Goal: Communication & Community: Answer question/provide support

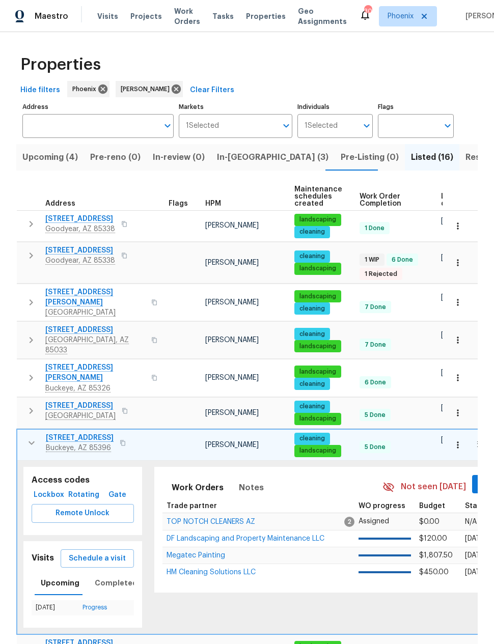
scroll to position [97, 0]
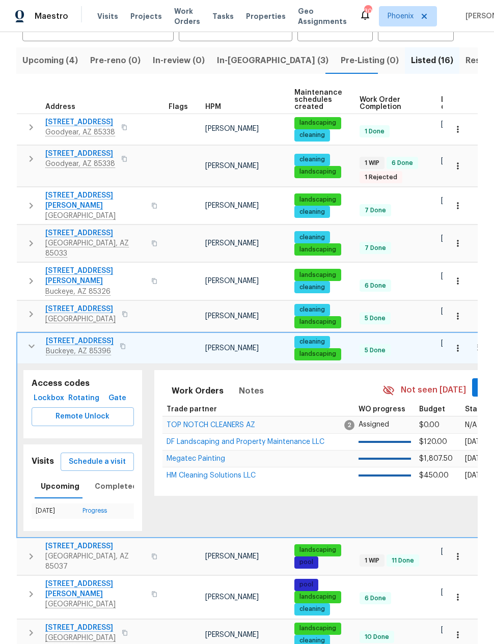
click at [39, 336] on button "button" at bounding box center [31, 346] width 20 height 20
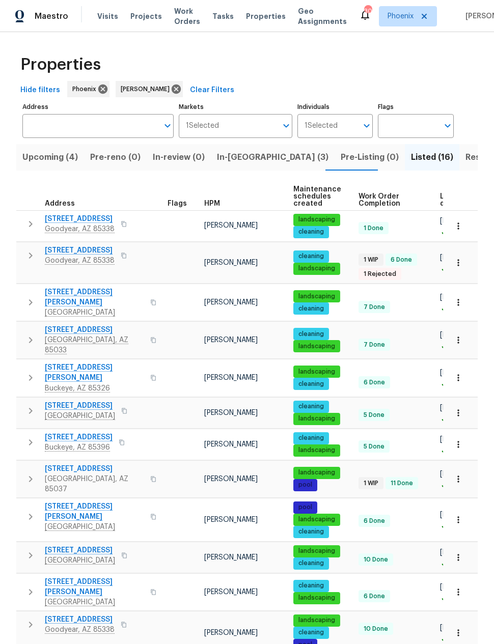
scroll to position [0, 0]
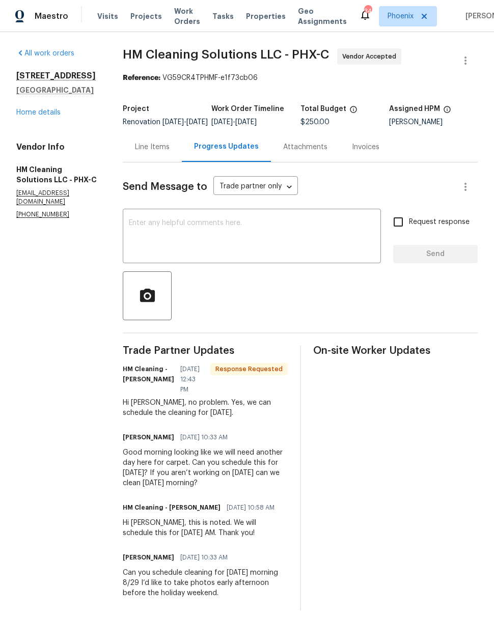
click at [298, 251] on textarea at bounding box center [252, 237] width 246 height 36
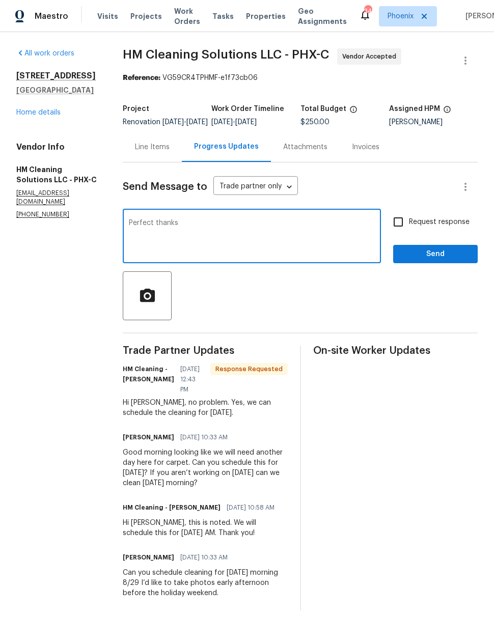
type textarea "Perfect thanks"
click at [438, 257] on span "Send" at bounding box center [435, 254] width 68 height 13
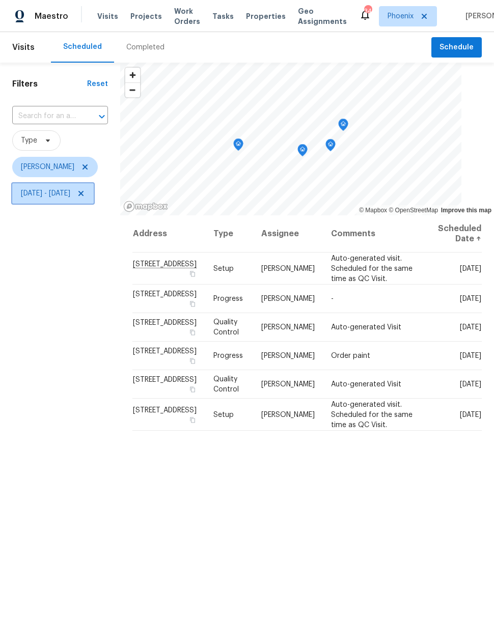
click at [70, 194] on span "[DATE] - [DATE]" at bounding box center [45, 193] width 49 height 10
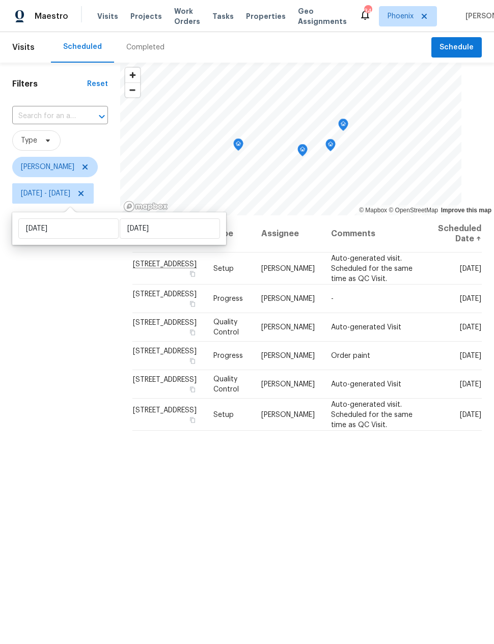
click at [105, 474] on div "Filters Reset ​ Type [PERSON_NAME] [DATE] - [DATE]" at bounding box center [60, 397] width 120 height 668
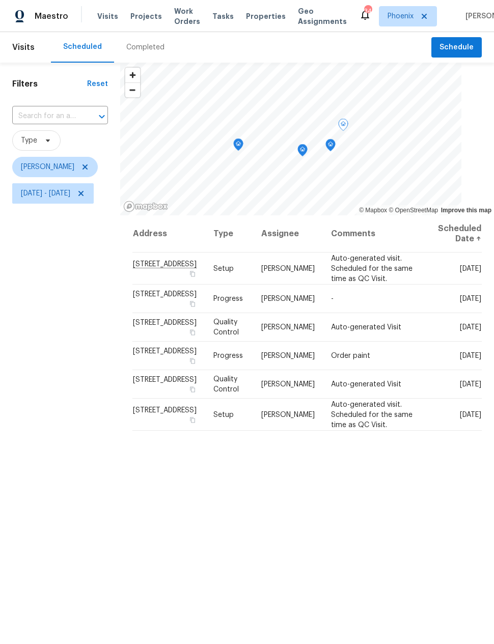
click at [0, 0] on icon at bounding box center [0, 0] width 0 height 0
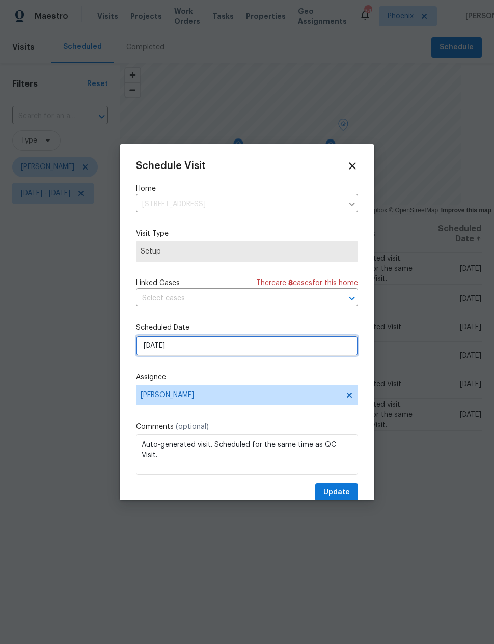
click at [229, 352] on input "[DATE]" at bounding box center [247, 345] width 222 height 20
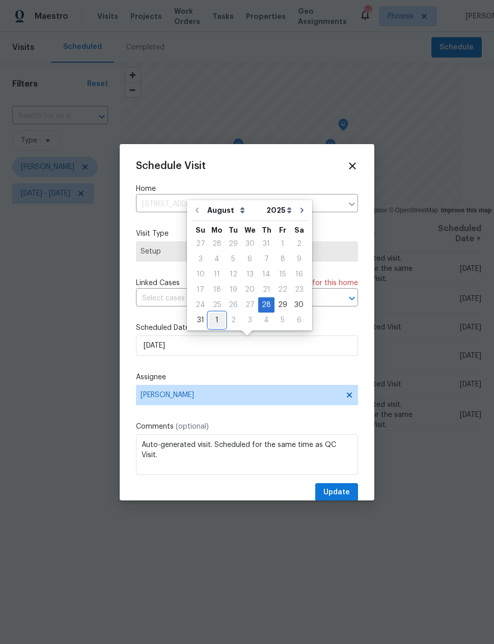
click at [216, 320] on div "1" at bounding box center [217, 320] width 16 height 14
type input "9/1/2025"
select select "8"
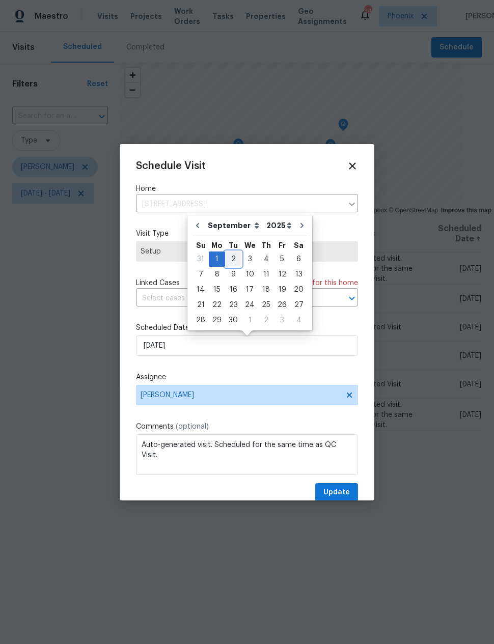
click at [230, 259] on div "2" at bounding box center [233, 259] width 16 height 14
type input "9/2/2025"
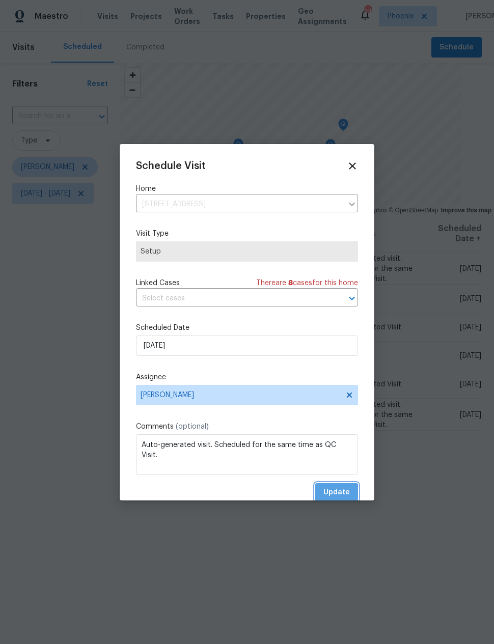
click at [340, 499] on span "Update" at bounding box center [336, 492] width 26 height 13
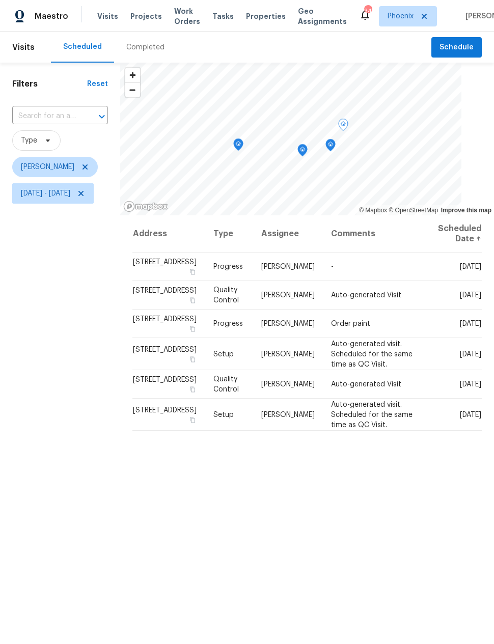
click at [0, 0] on icon at bounding box center [0, 0] width 0 height 0
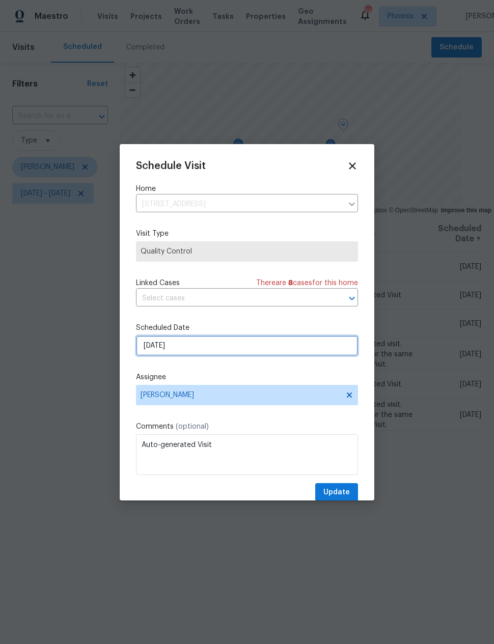
click at [233, 347] on input "8/29/2025" at bounding box center [247, 345] width 222 height 20
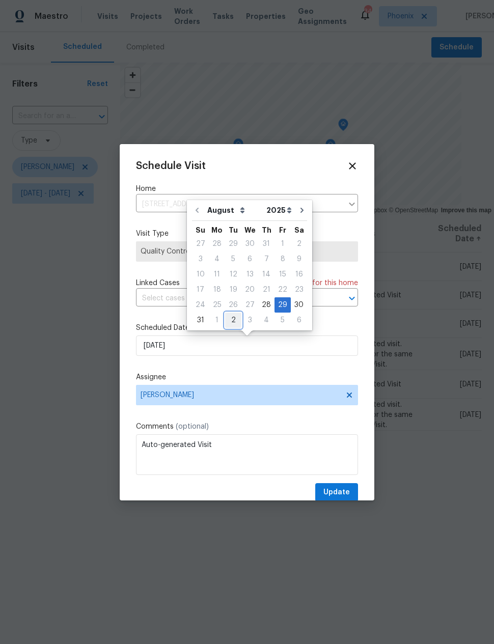
click at [227, 321] on div "2" at bounding box center [233, 320] width 16 height 14
type input "9/2/2025"
select select "8"
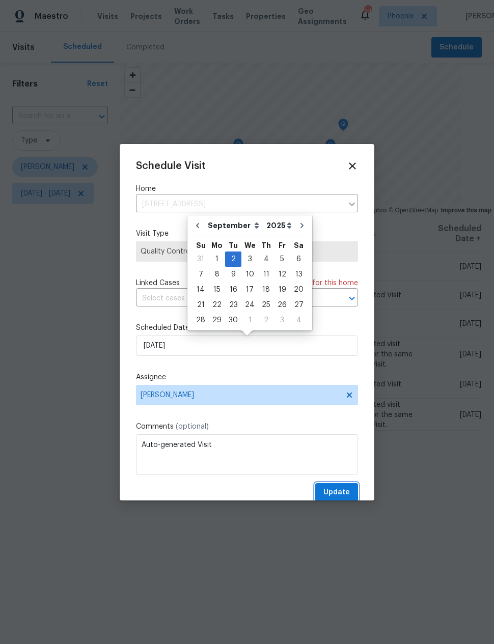
click at [330, 495] on span "Update" at bounding box center [336, 492] width 26 height 13
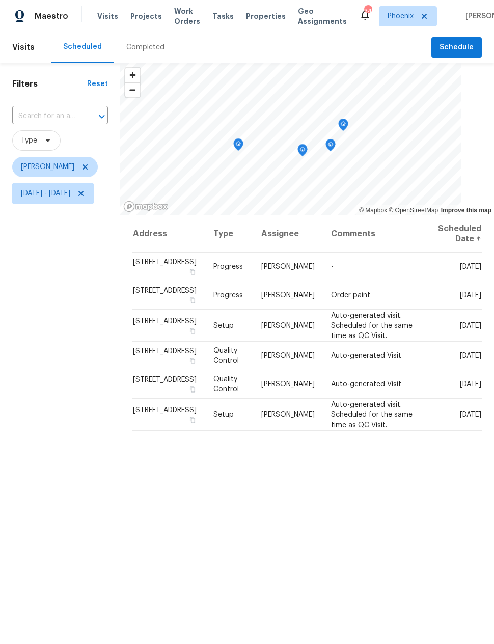
click at [390, 521] on div "Address Type Assignee Comments Scheduled Date ↑ 3576 N Carlton St, Buckeye, AZ …" at bounding box center [307, 472] width 374 height 515
click at [90, 516] on div "Filters Reset ​ Type Nick Pulliam Sun, Aug 17 - Tue, Sep 02" at bounding box center [60, 397] width 120 height 668
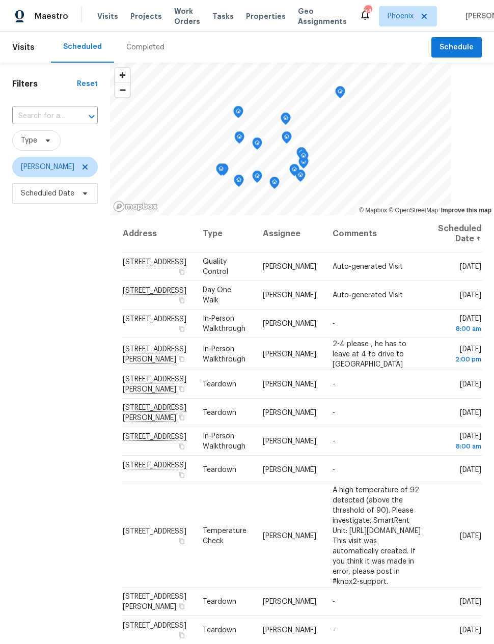
scroll to position [0, 16]
click at [66, 495] on div "Filters Reset ​ Type Brian Borntrager Scheduled Date" at bounding box center [55, 397] width 110 height 668
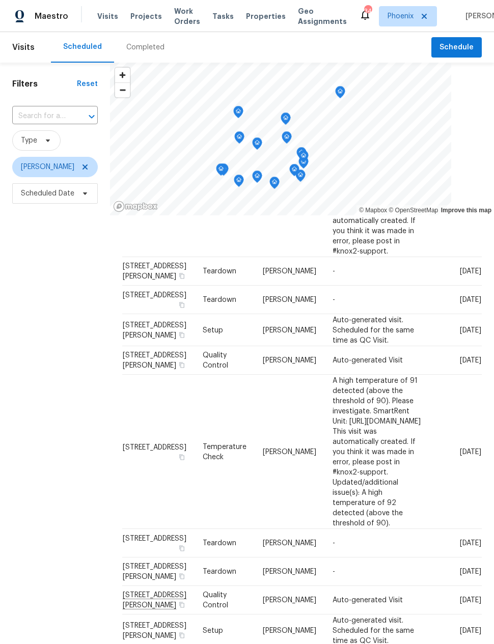
scroll to position [685, 0]
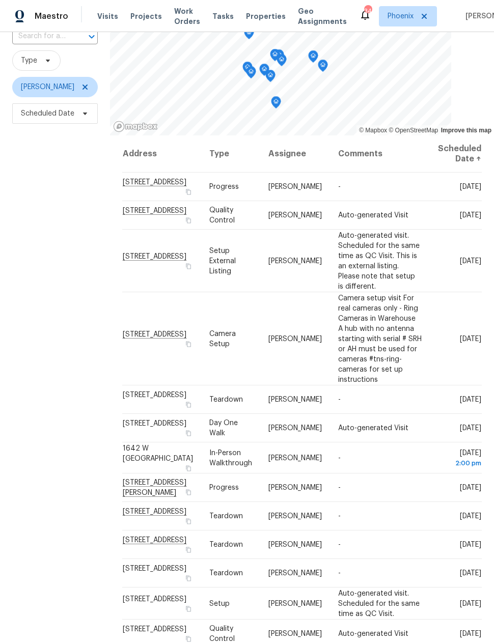
scroll to position [78, 0]
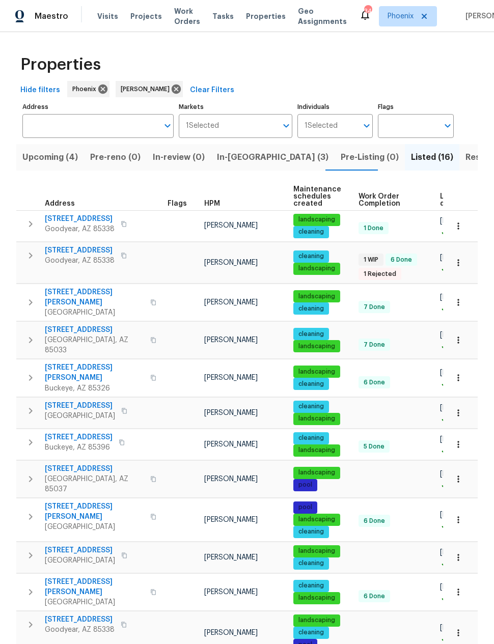
click at [234, 155] on span "In-reno (3)" at bounding box center [272, 157] width 111 height 14
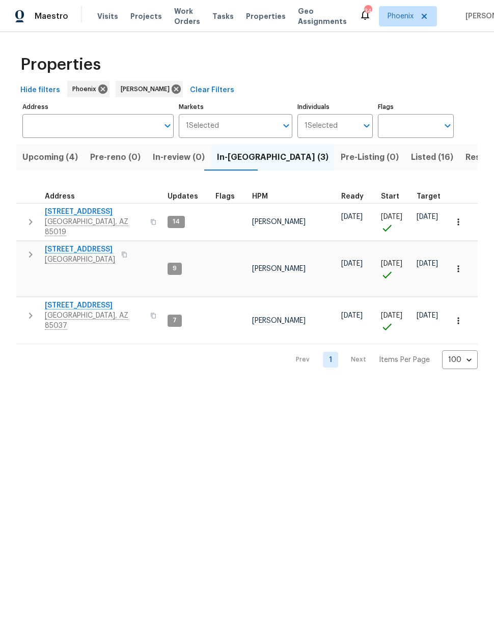
click at [48, 159] on span "Upcoming (4)" at bounding box center [49, 157] width 55 height 14
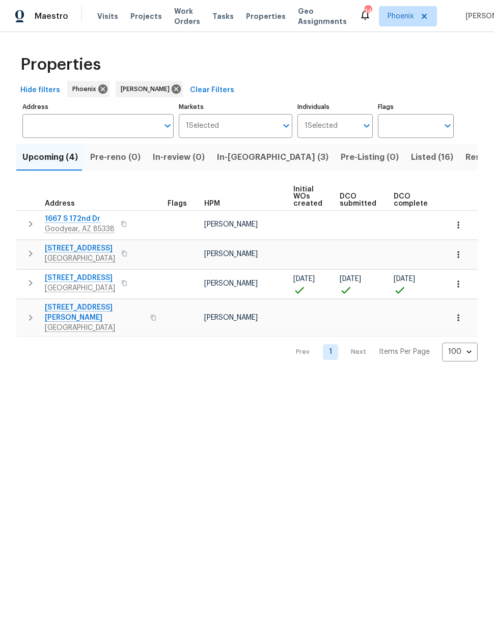
click at [74, 281] on span "2409 N 125th Dr" at bounding box center [80, 278] width 70 height 10
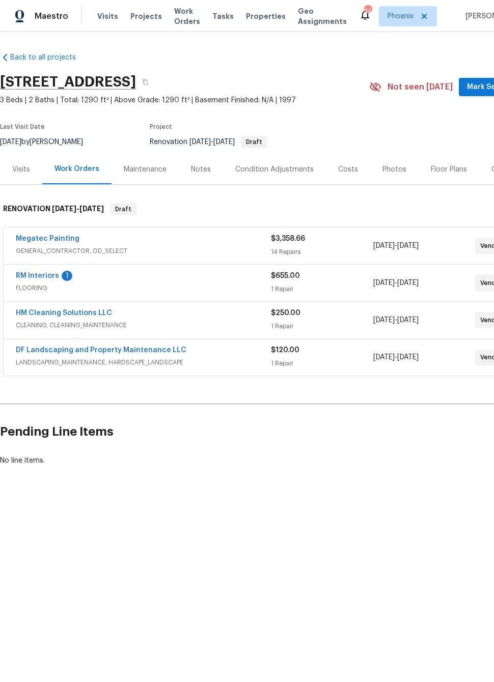
click at [47, 273] on link "RM Interiors" at bounding box center [37, 275] width 43 height 7
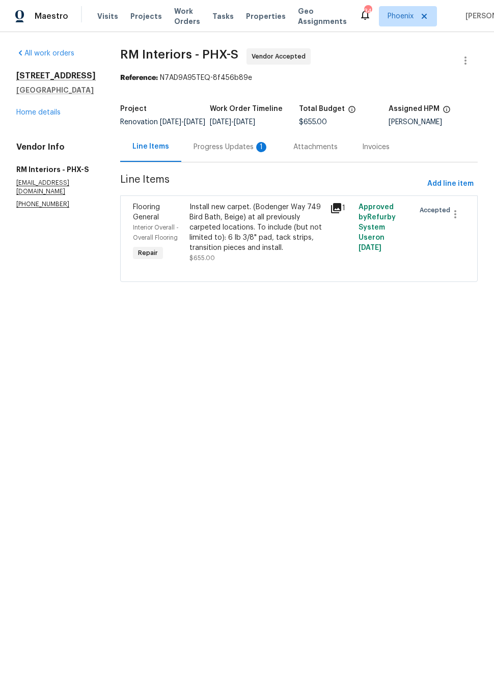
click at [240, 152] on div "Progress Updates 1" at bounding box center [230, 147] width 75 height 10
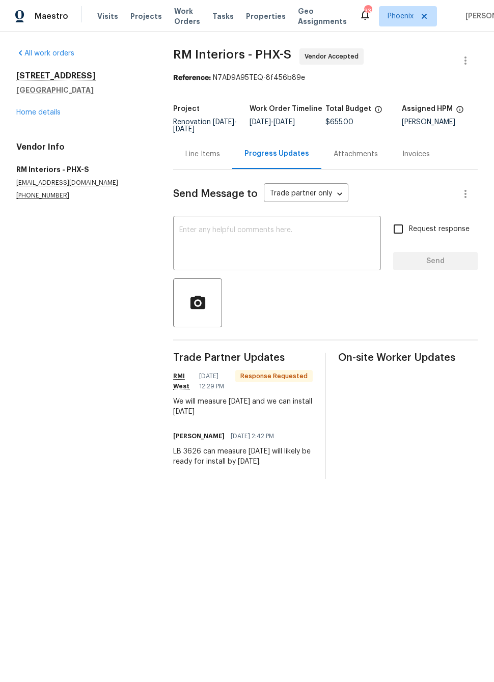
click at [290, 244] on textarea at bounding box center [276, 244] width 195 height 36
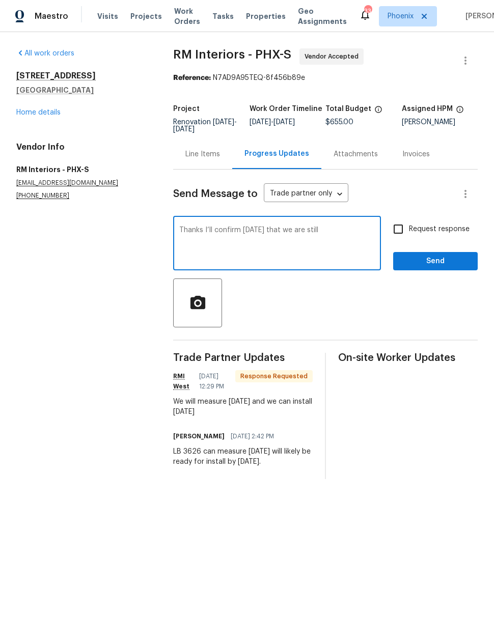
click at [244, 236] on textarea "Thanks I’ll confirm on Tuesday that we are sti" at bounding box center [276, 244] width 195 height 36
click at [226, 227] on textarea "Thanks I’ll confirm on Tuesday that we are still" at bounding box center [276, 244] width 195 height 36
click at [225, 229] on textarea "Thanks I’ll confirm on Tuesday that we are still" at bounding box center [276, 244] width 195 height 36
click at [226, 230] on textarea "Thanks I’ll confirm on Tuesday that we are still" at bounding box center [276, 244] width 195 height 36
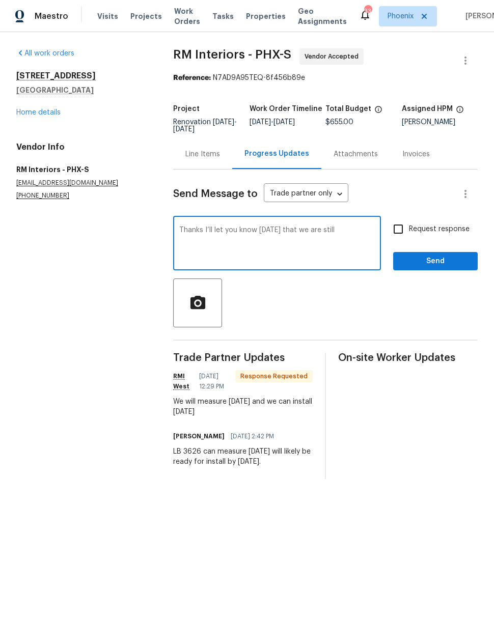
click at [358, 230] on textarea "Thanks I’ll let you know on Tuesday that we are still" at bounding box center [276, 244] width 195 height 36
type textarea "Thanks I’ll let you know on Tuesday if anything changes"
click at [443, 259] on span "Send" at bounding box center [435, 261] width 68 height 13
